Goal: Task Accomplishment & Management: Manage account settings

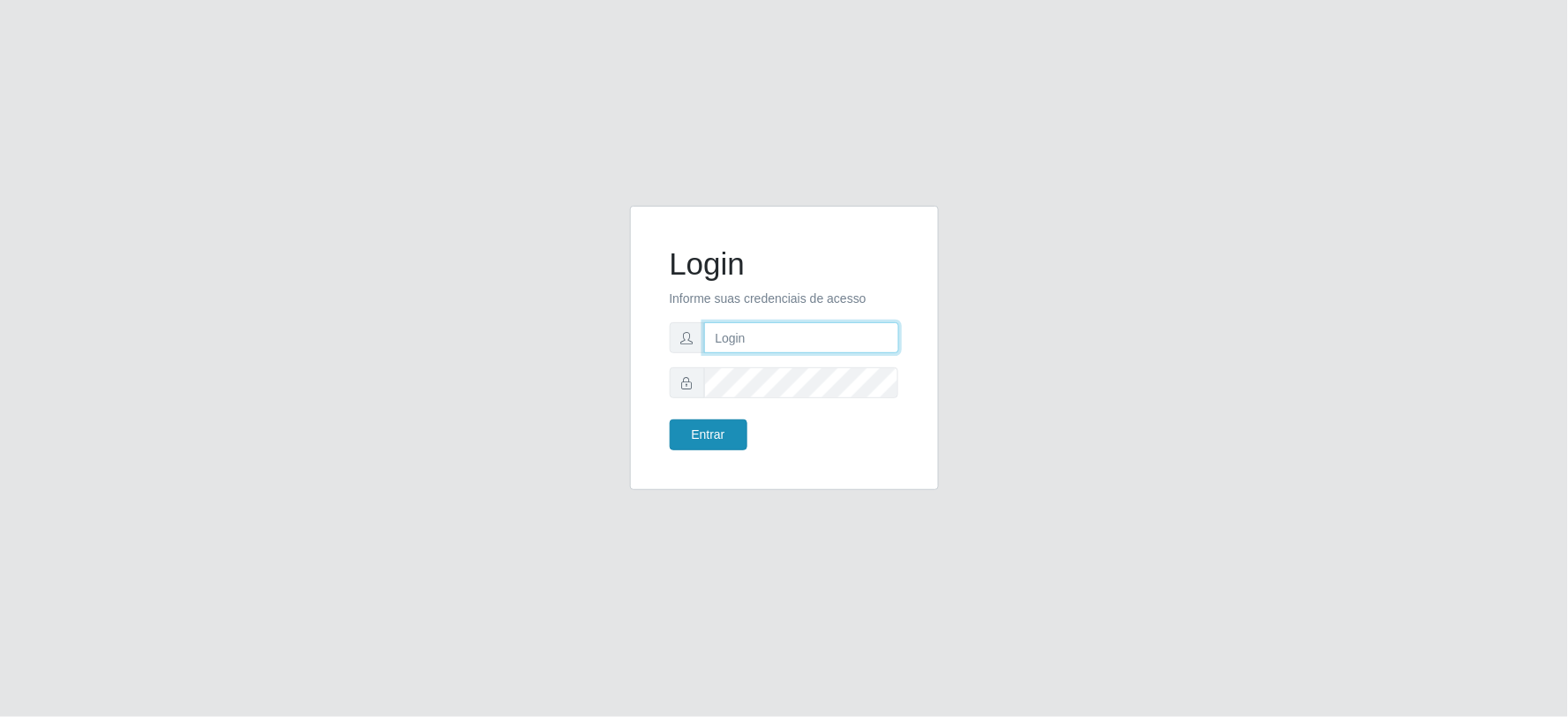
type input "[EMAIL_ADDRESS][DOMAIN_NAME]"
click at [713, 427] on button "Entrar" at bounding box center [708, 434] width 78 height 31
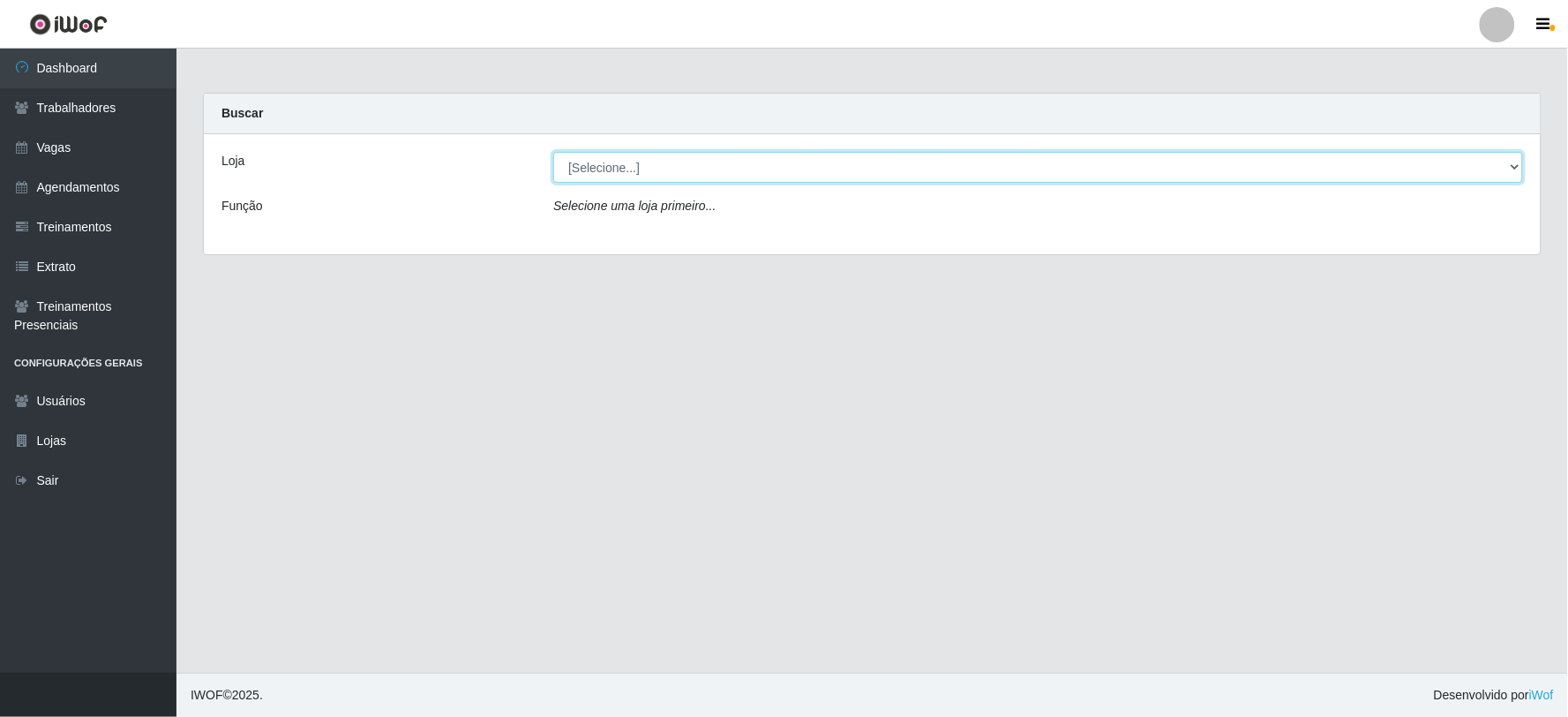
click at [644, 154] on select "[Selecione...] SuperFácil Atacado - Vale do Sol" at bounding box center [1038, 167] width 970 height 31
select select "502"
click at [554, 152] on select "[Selecione...] SuperFácil Atacado - Vale do Sol" at bounding box center [1038, 167] width 970 height 31
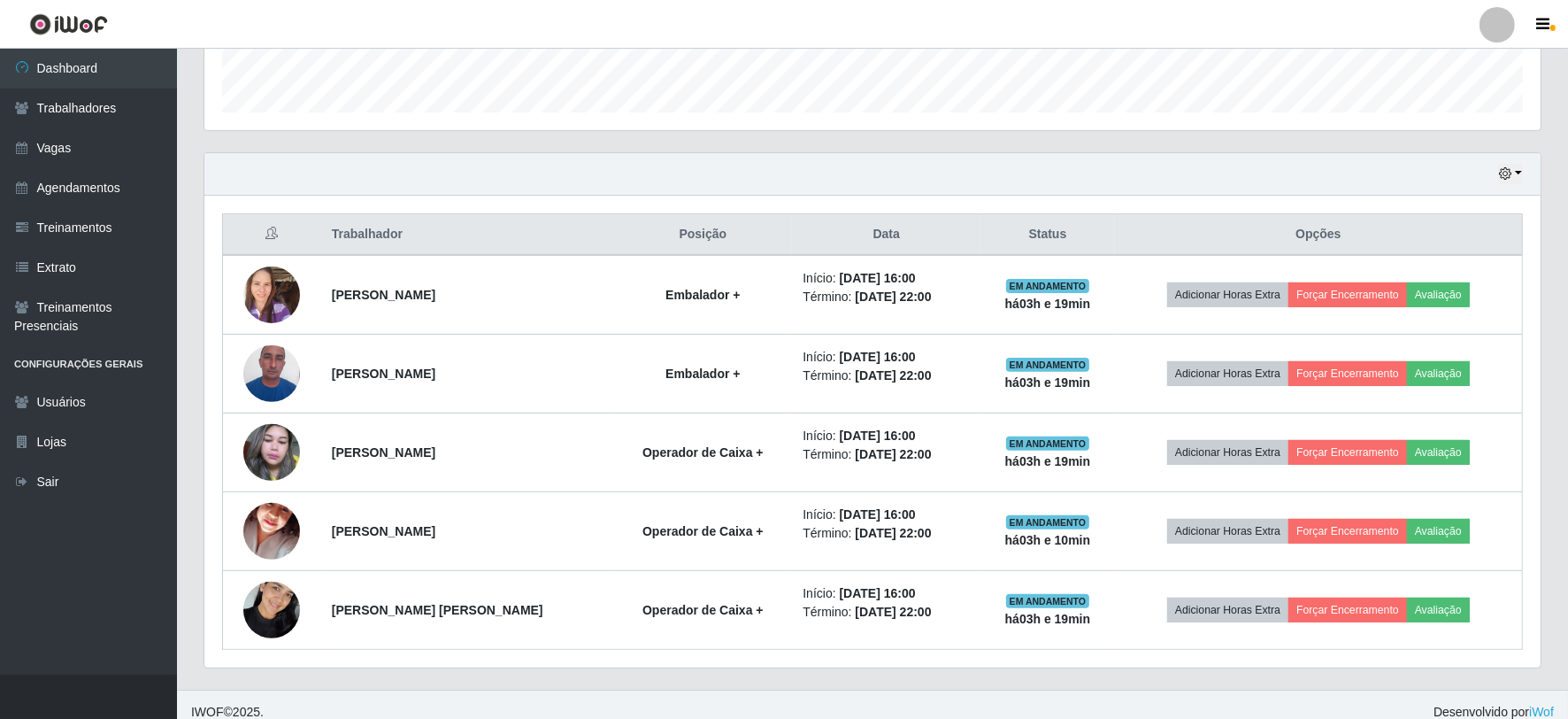
scroll to position [536, 0]
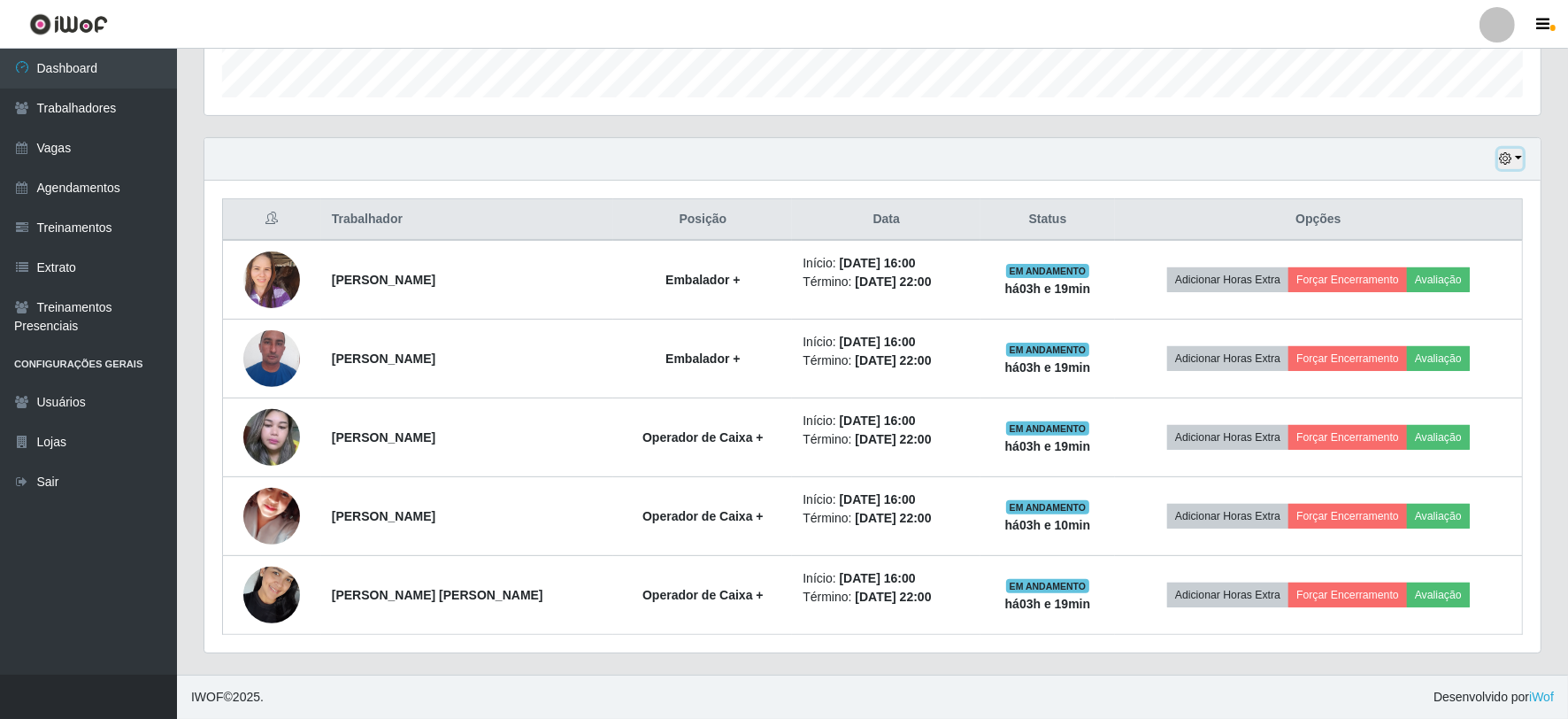
click at [1510, 156] on icon "button" at bounding box center [1505, 158] width 13 height 13
click at [1420, 230] on button "1 dia" at bounding box center [1452, 228] width 139 height 38
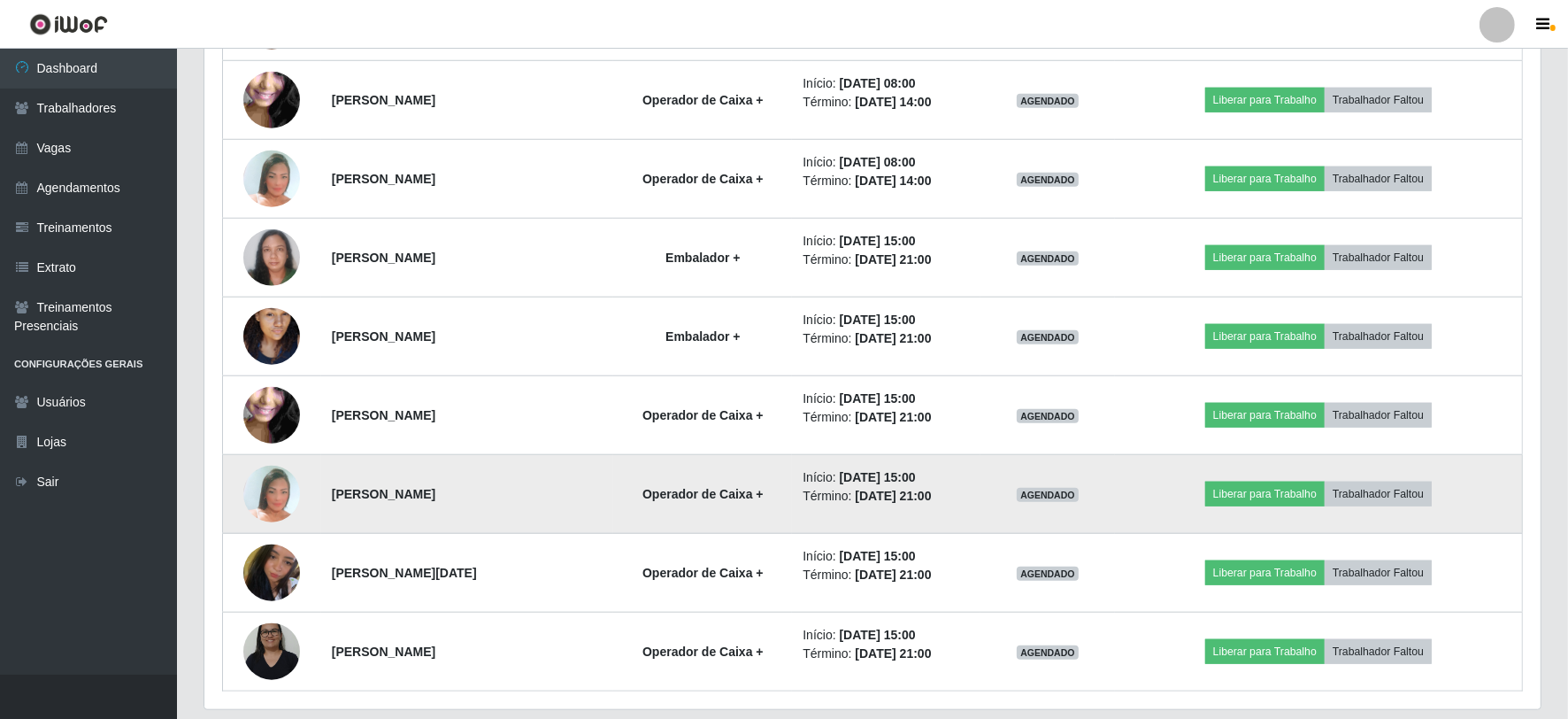
scroll to position [1618, 0]
